Goal: Task Accomplishment & Management: Manage account settings

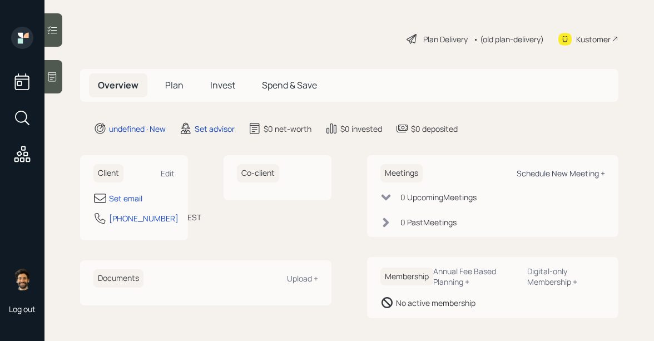
click at [553, 174] on div "Schedule New Meeting +" at bounding box center [561, 173] width 88 height 11
select select "round-[PERSON_NAME]"
click at [119, 198] on div "Set email" at bounding box center [125, 199] width 33 height 12
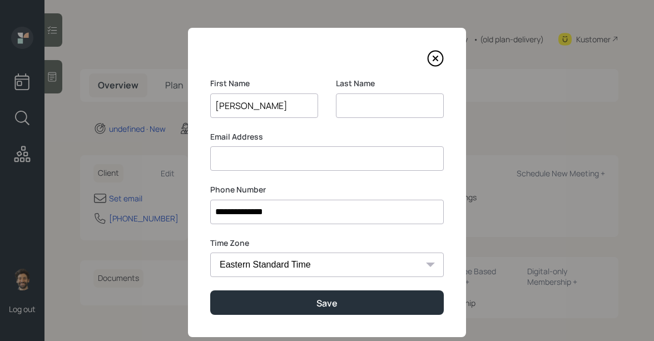
type input "[PERSON_NAME]"
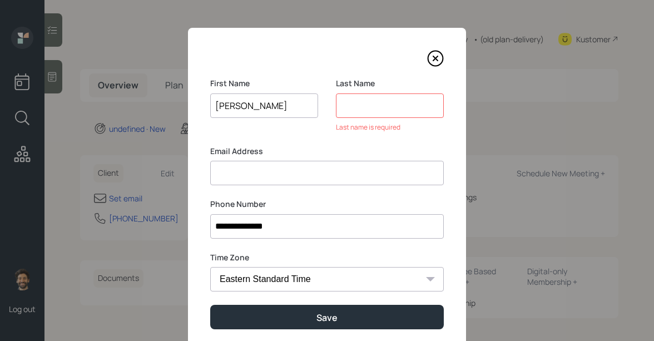
click at [236, 175] on input at bounding box center [327, 173] width 234 height 24
type input "joebortolotti"
click at [358, 107] on input at bounding box center [390, 105] width 108 height 24
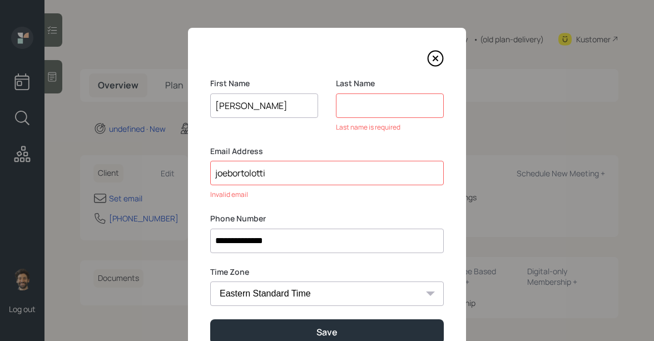
drag, startPoint x: 270, startPoint y: 174, endPoint x: 228, endPoint y: 176, distance: 42.3
click at [228, 176] on input "joebortolotti" at bounding box center [327, 173] width 234 height 24
click at [361, 102] on input at bounding box center [390, 105] width 108 height 24
paste input "bortolotti"
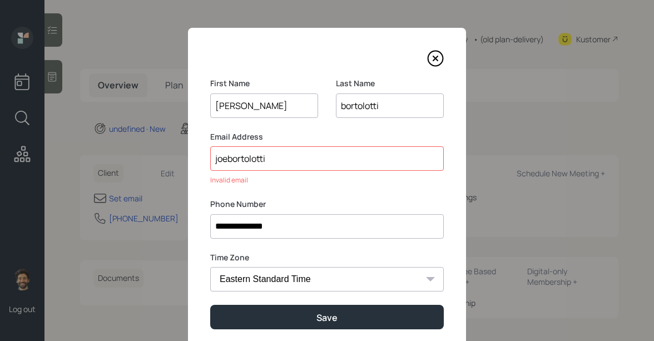
type input "bortolotti"
click at [283, 172] on div "Email Address joebortolotti Invalid email" at bounding box center [327, 158] width 234 height 55
click at [274, 161] on input "joebortolotti" at bounding box center [327, 158] width 234 height 24
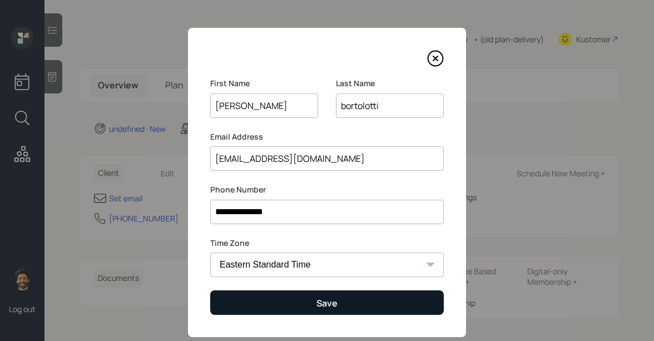
type input "[EMAIL_ADDRESS][DOMAIN_NAME]"
click at [265, 302] on button "Save" at bounding box center [327, 302] width 234 height 24
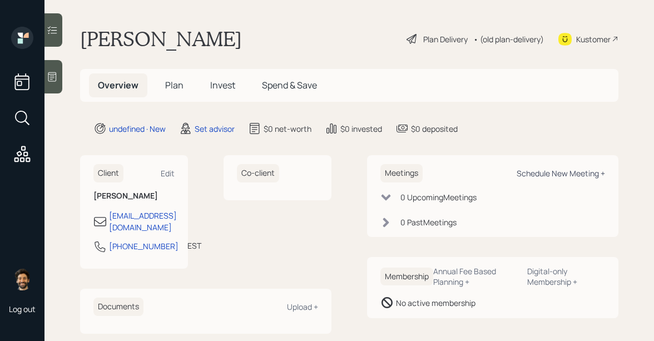
click at [565, 172] on div "Schedule New Meeting +" at bounding box center [561, 173] width 88 height 11
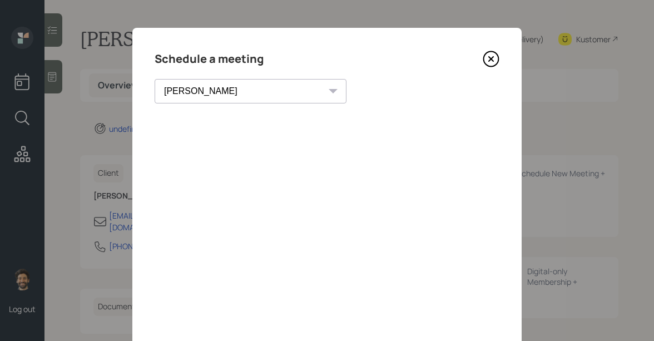
click at [196, 95] on select "[PERSON_NAME] [PERSON_NAME] [PERSON_NAME] [PERSON_NAME] [PERSON_NAME] [PERSON_N…" at bounding box center [251, 91] width 192 height 24
select select "f14b762f-c7c2-4b89-9227-8fa891345eea"
click at [155, 79] on select "[PERSON_NAME] [PERSON_NAME] [PERSON_NAME] [PERSON_NAME] [PERSON_NAME] [PERSON_N…" at bounding box center [251, 91] width 192 height 24
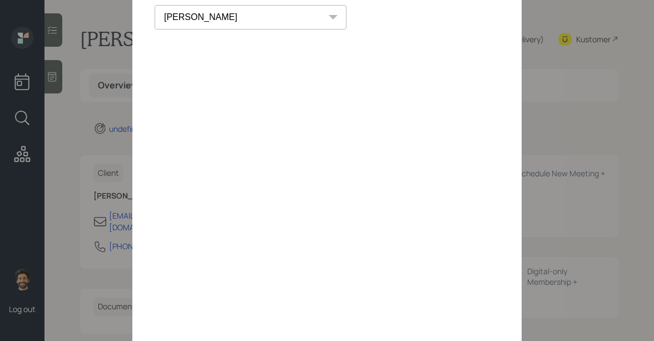
scroll to position [11, 0]
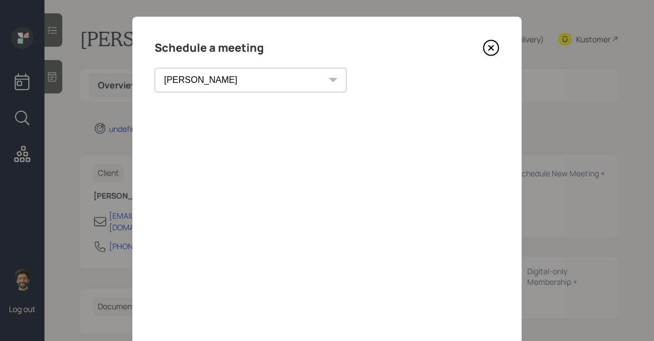
click at [490, 48] on icon at bounding box center [491, 48] width 4 height 4
